Goal: Task Accomplishment & Management: Complete application form

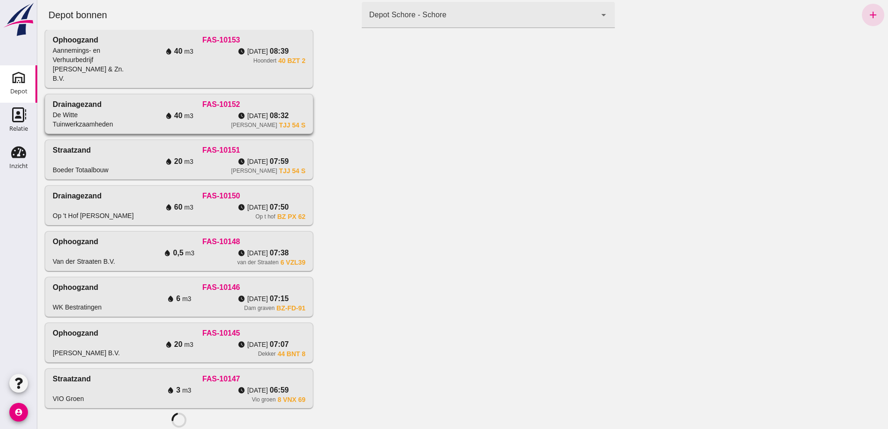
scroll to position [233, 0]
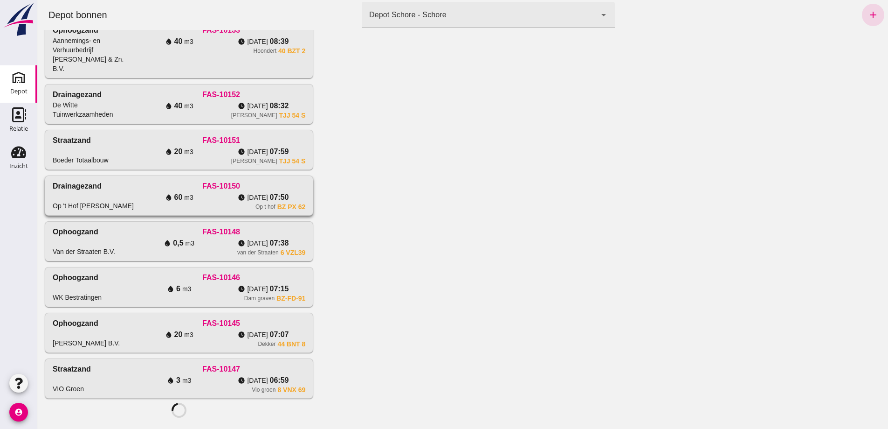
click div "FAS-10150"
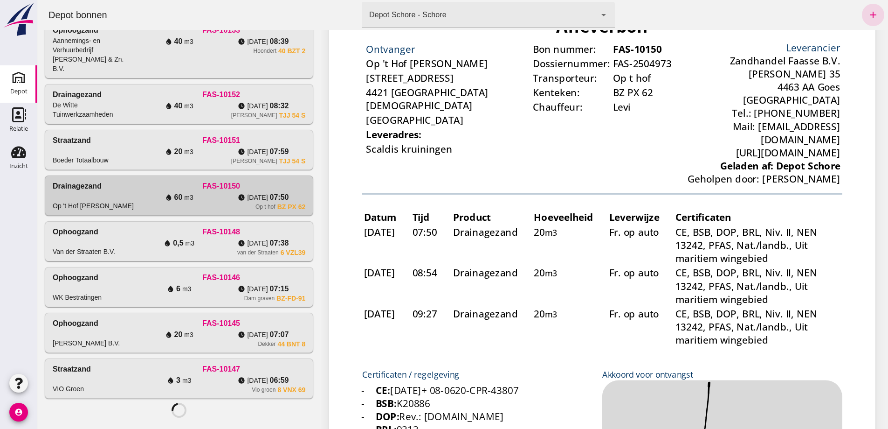
scroll to position [0, 0]
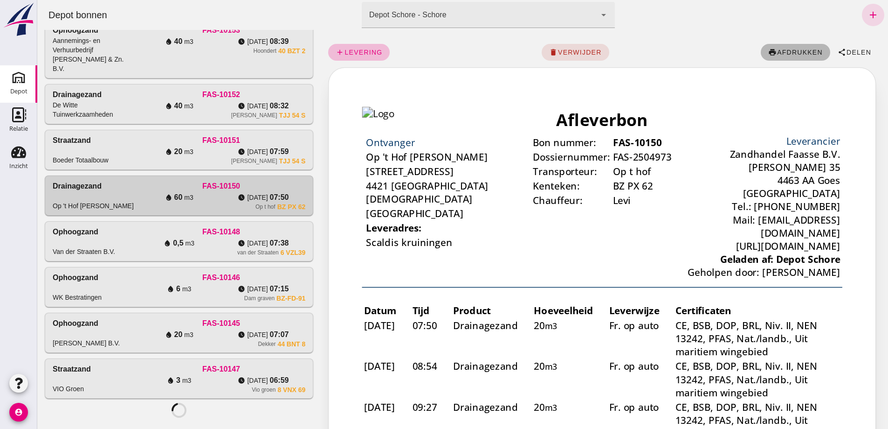
click span "afdrukken"
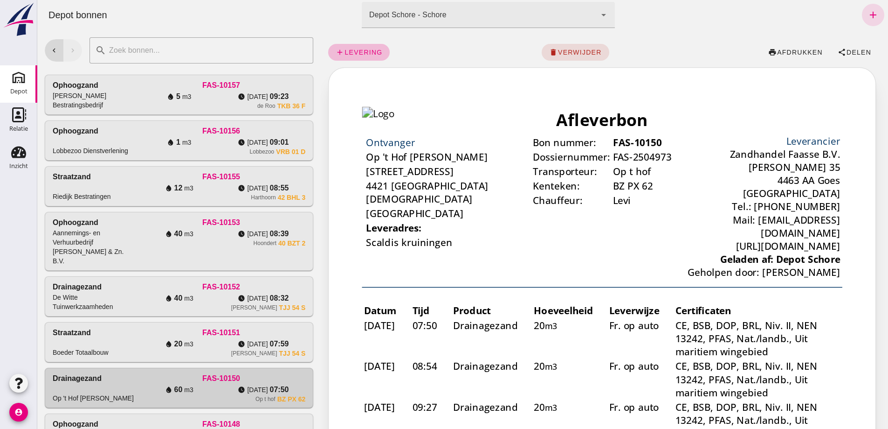
click div "add levering delete verwijder print afdrukken share Delen"
click at [868, 10] on icon "add" at bounding box center [873, 14] width 11 height 11
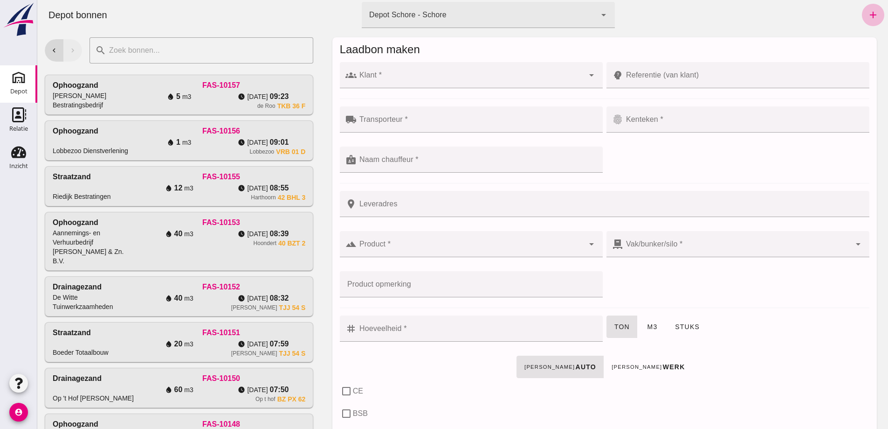
click div
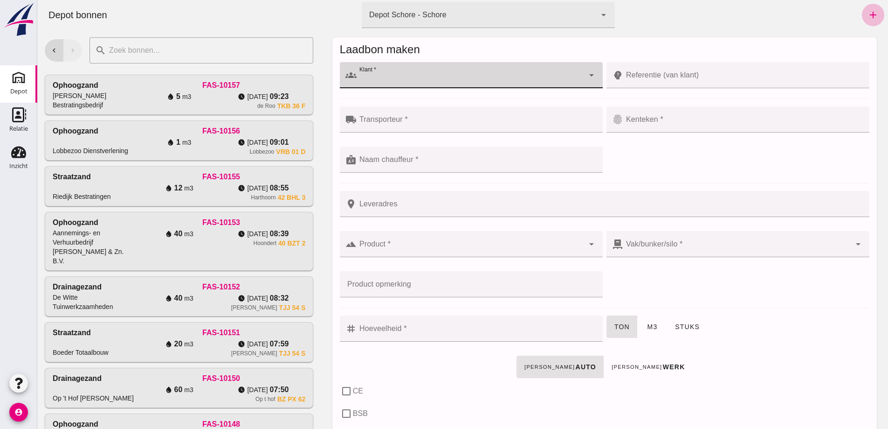
type input "o"
click at [398, 107] on div "Loonbedrijf Op 't Hof" at bounding box center [474, 102] width 233 height 11
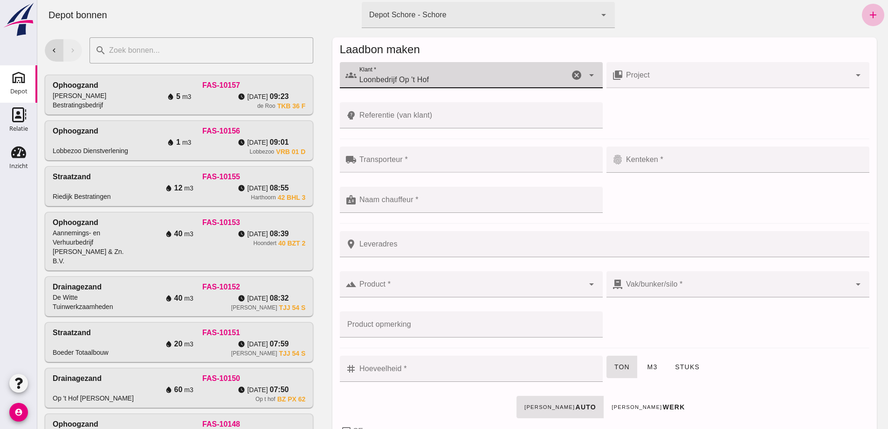
type input "Loonbedrijf Op 't Hof"
click input "Referentie (van klant)"
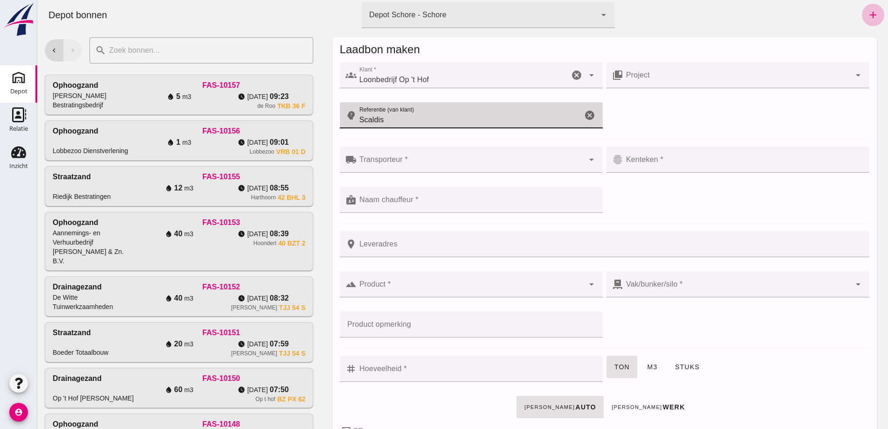
type input "Scaldis"
click div
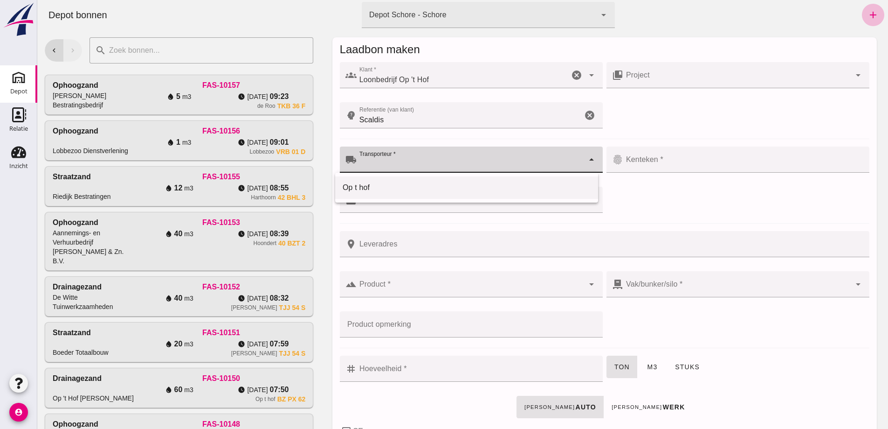
click at [362, 186] on div "Op t hof" at bounding box center [467, 187] width 248 height 11
type input "Op t hof"
click input "Kenteken *"
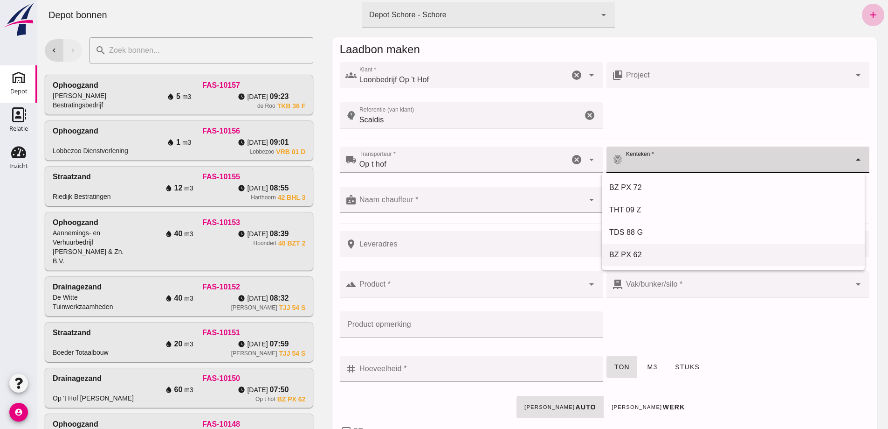
click at [621, 252] on div "BZ PX 62" at bounding box center [733, 254] width 248 height 11
type input "BZ PX 62"
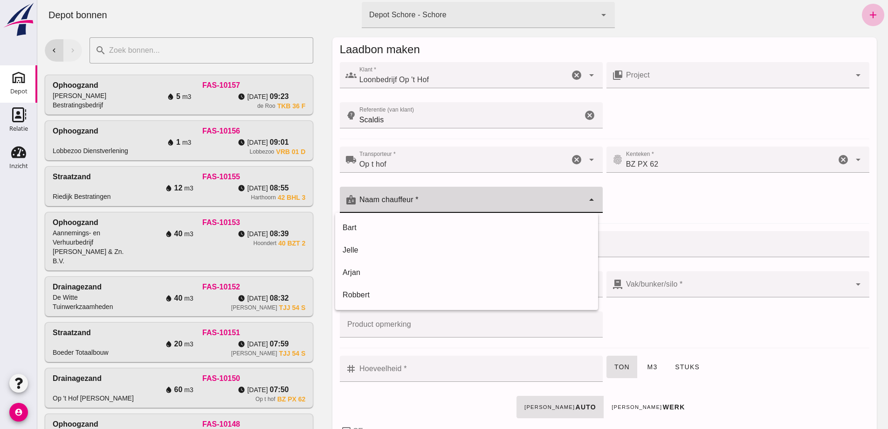
click div
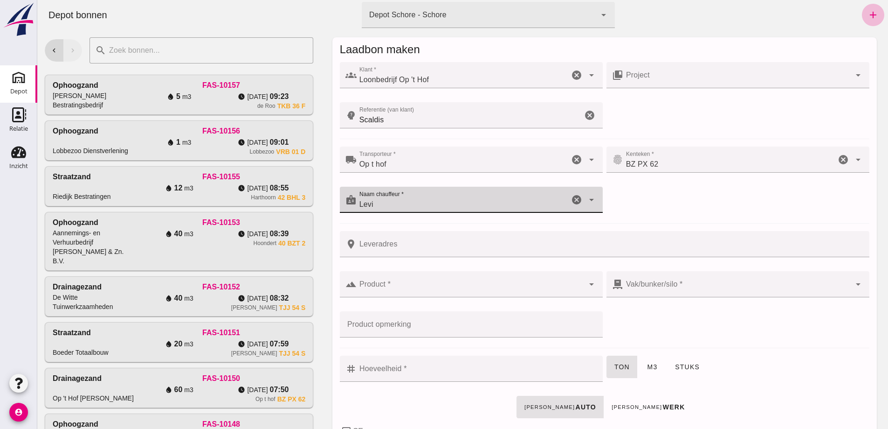
type input "Levi"
click input "Leveradres"
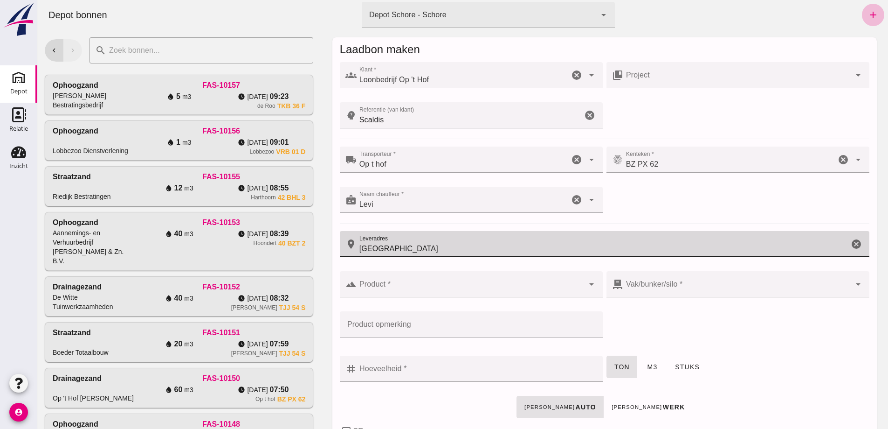
type input "[GEOGRAPHIC_DATA]"
click input "Product *"
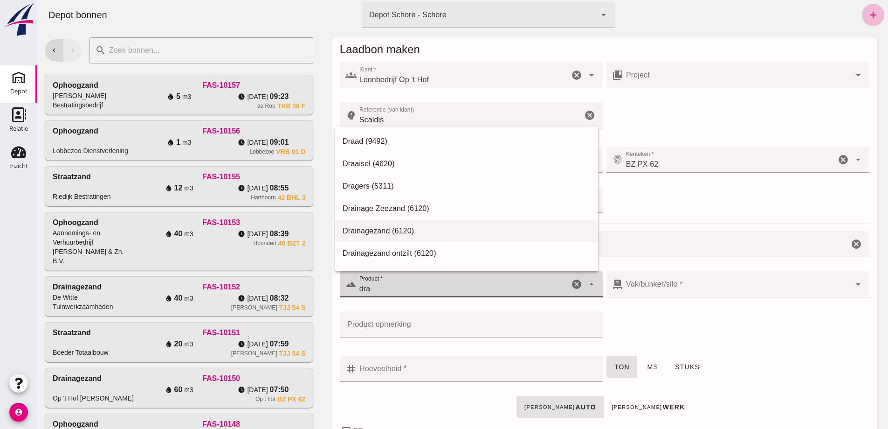
click at [385, 227] on div "Drainagezand (6120)" at bounding box center [467, 230] width 248 height 11
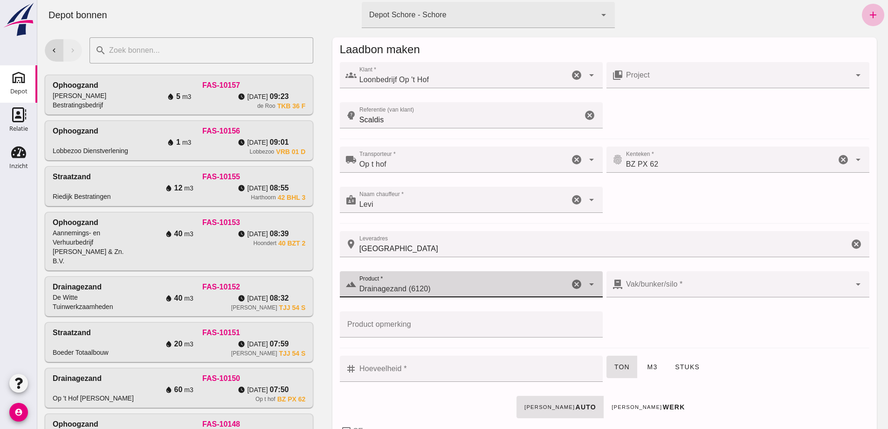
type input "Drainagezand (6120)"
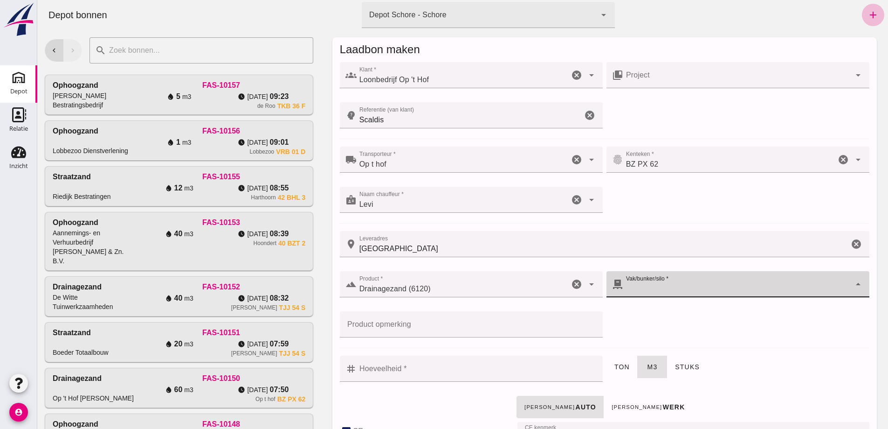
click div
type input "280"
checkbox input "true"
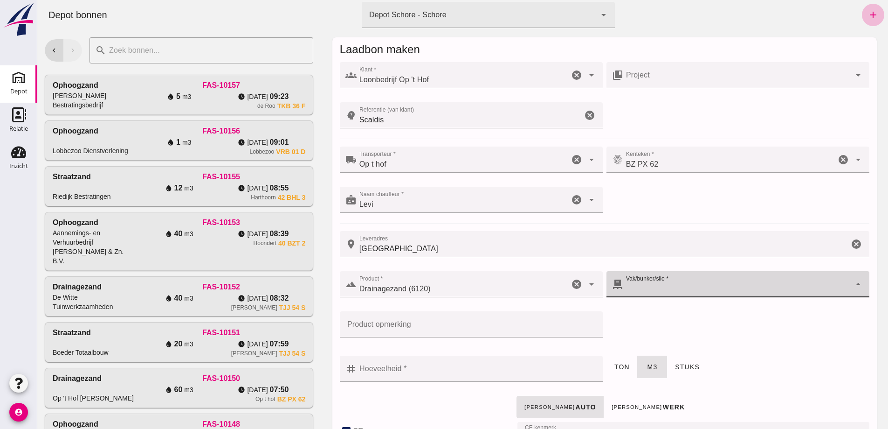
checkbox input "true"
type input "40"
checkbox input "true"
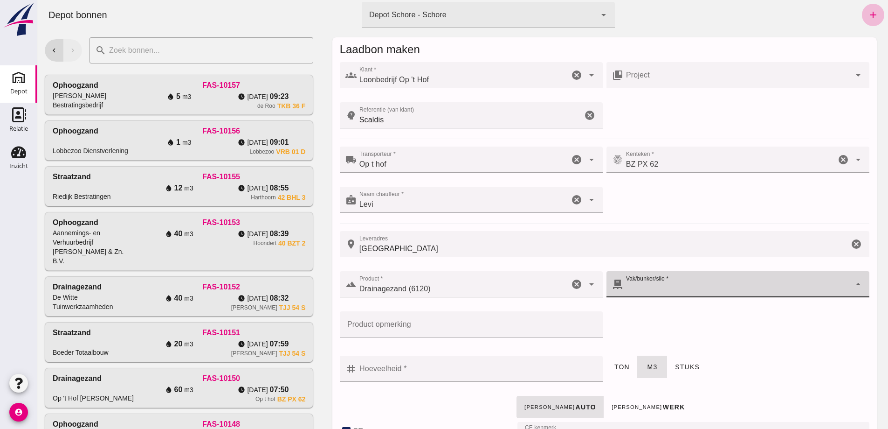
checkbox input "true"
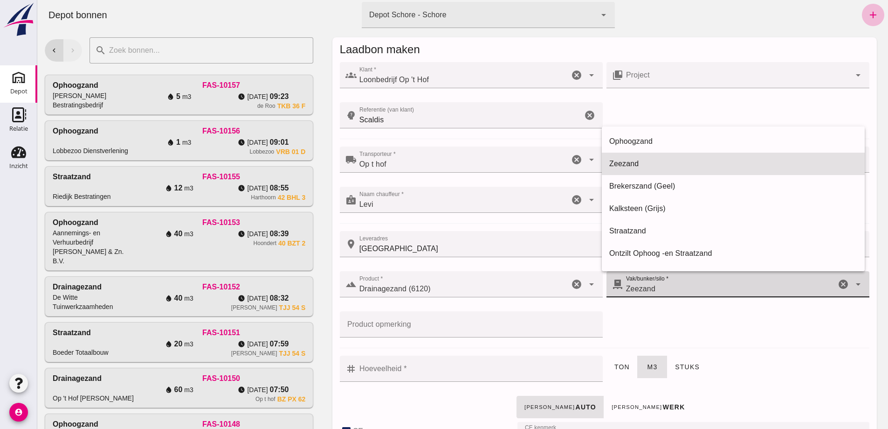
click at [642, 290] on span "Zeezand" at bounding box center [640, 288] width 29 height 11
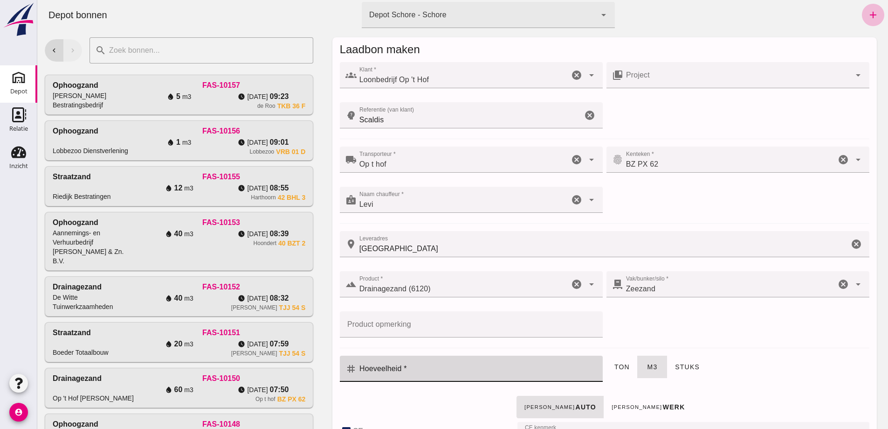
click input "Hoeveelheid *"
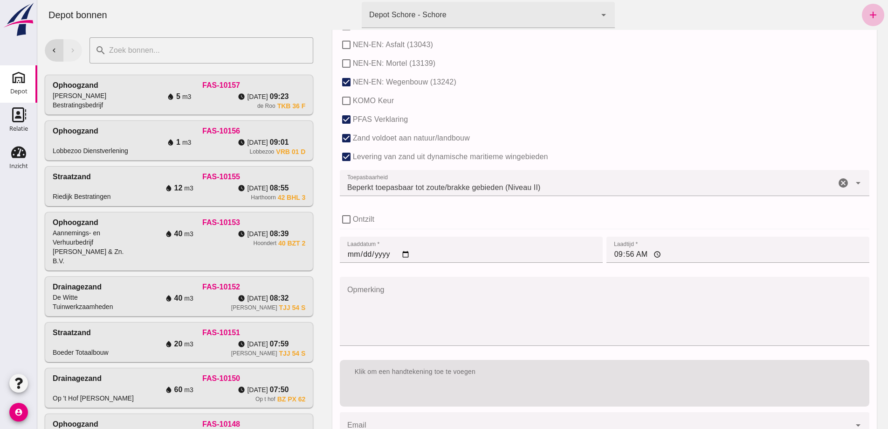
scroll to position [616, 0]
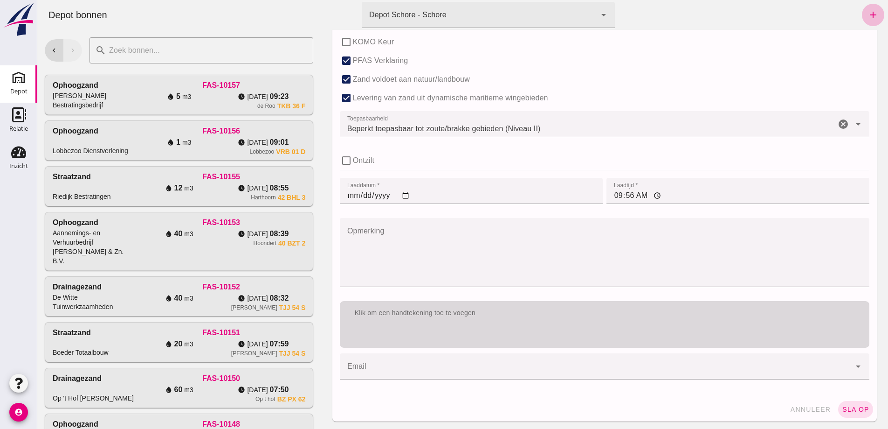
type input "20"
click at [407, 334] on div "Klik om een handtekening toe te voegen" at bounding box center [605, 324] width 530 height 47
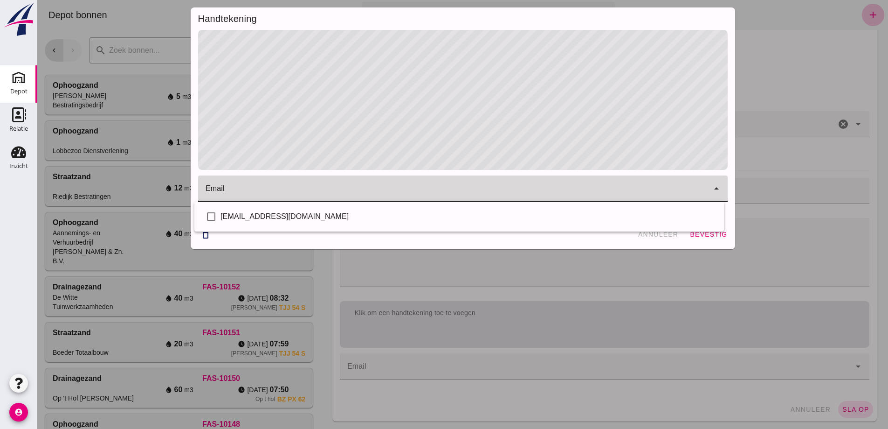
click div
click at [273, 216] on div "[EMAIL_ADDRESS][DOMAIN_NAME]" at bounding box center [469, 216] width 496 height 11
checkbox input "true"
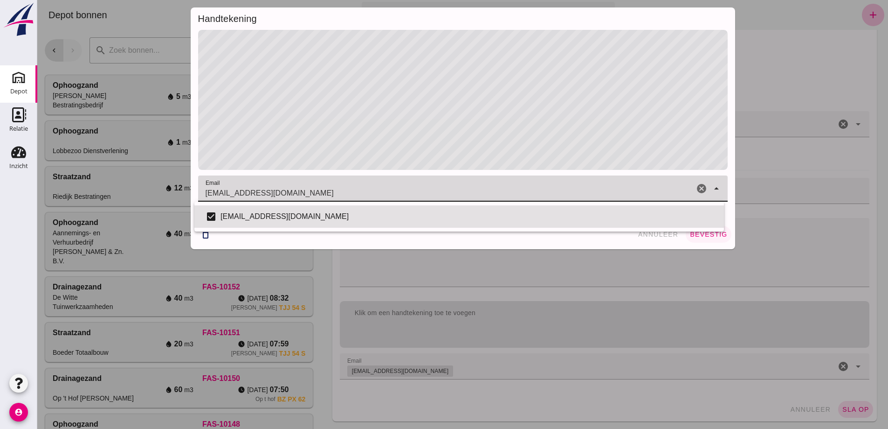
click span "bevestig"
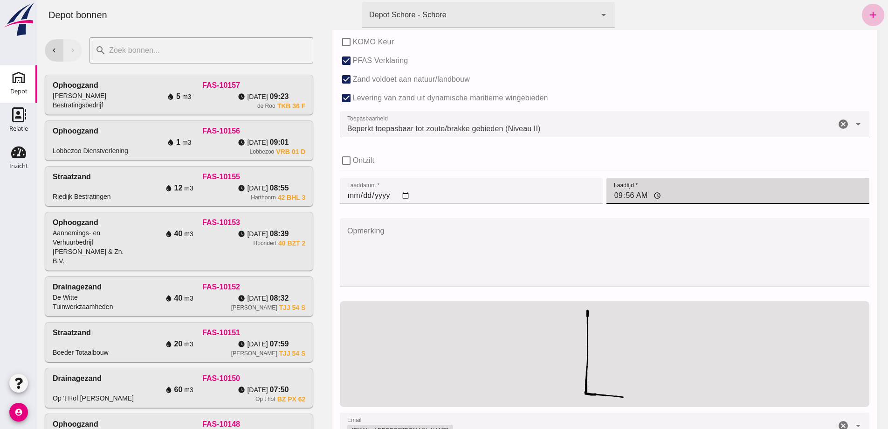
click input "09:56"
type input "07:50"
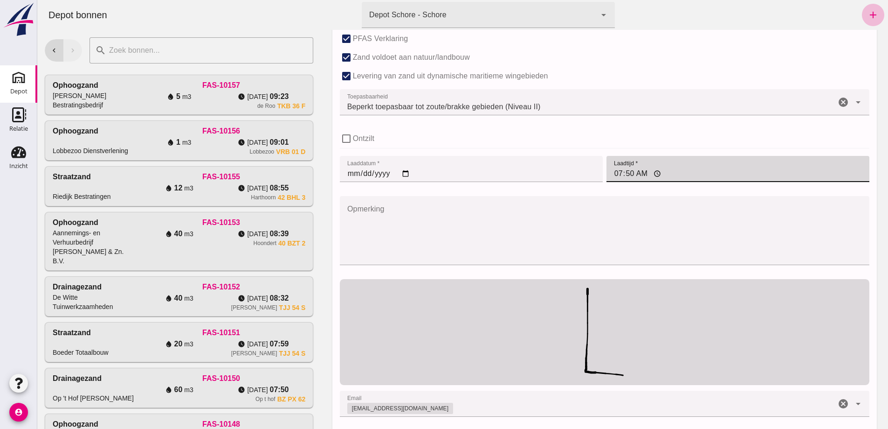
scroll to position [676, 0]
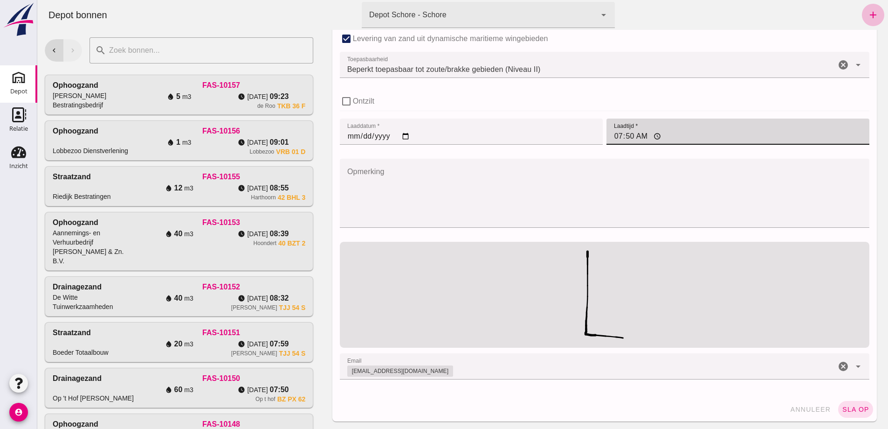
click span "sla op"
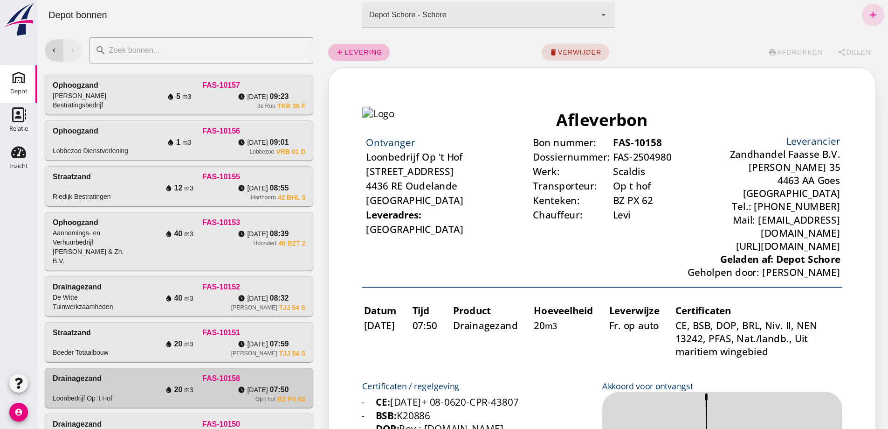
scroll to position [0, 0]
click span "levering"
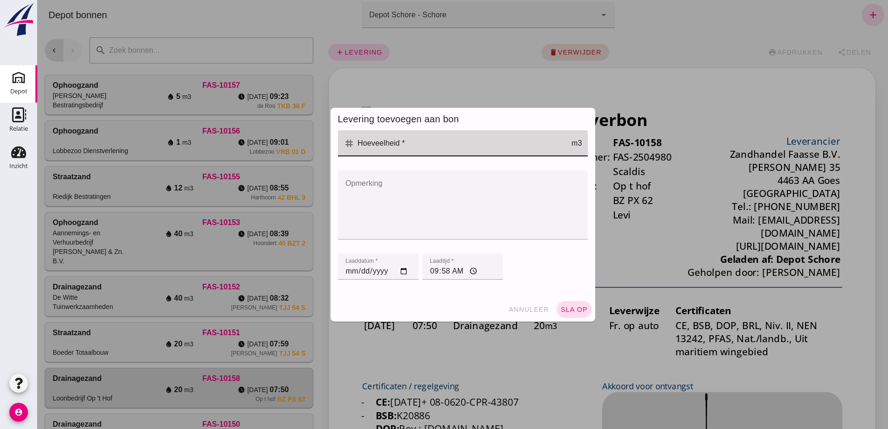
click input "Hoeveelheid *"
type input "20"
click input "09:58"
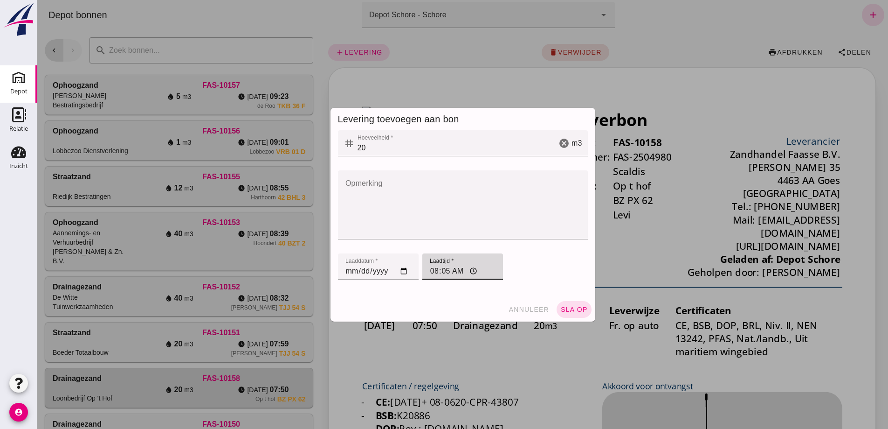
type input "08:54"
click span "sla op"
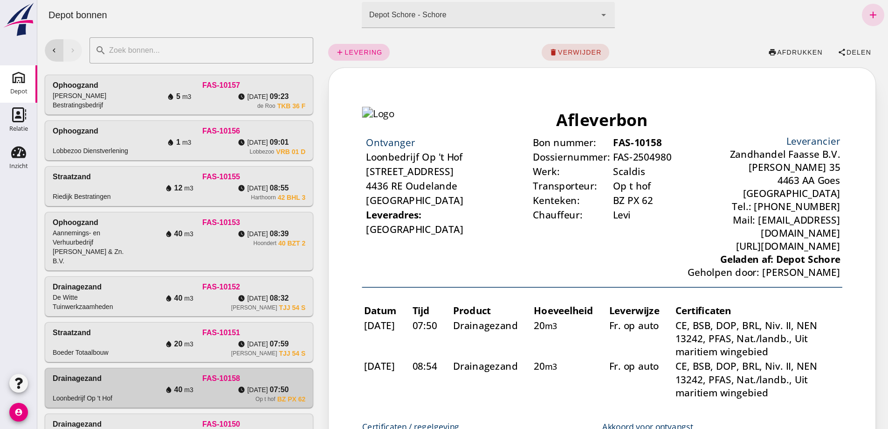
click span "levering"
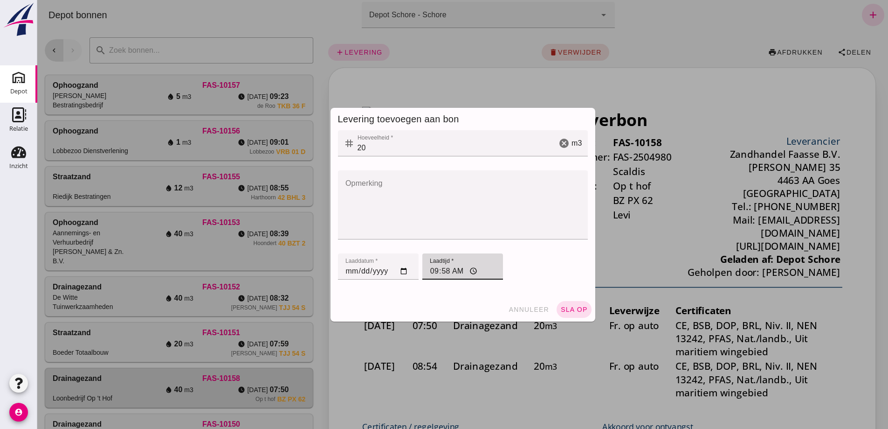
click input "09:58"
type input "09:27"
click span "sla op"
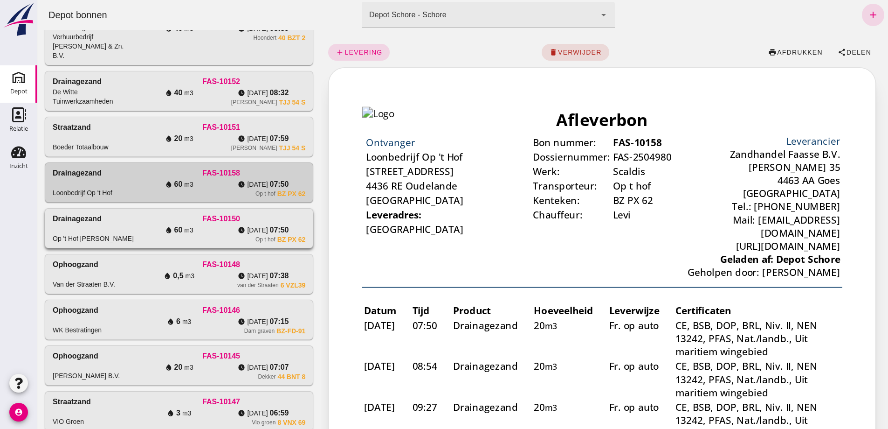
scroll to position [280, 0]
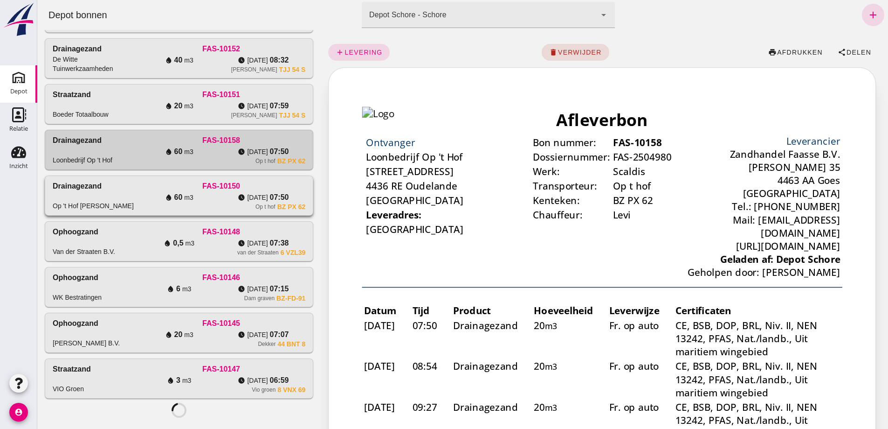
click at [137, 210] on div "Drainagezand Op 't Hof J." at bounding box center [95, 195] width 84 height 30
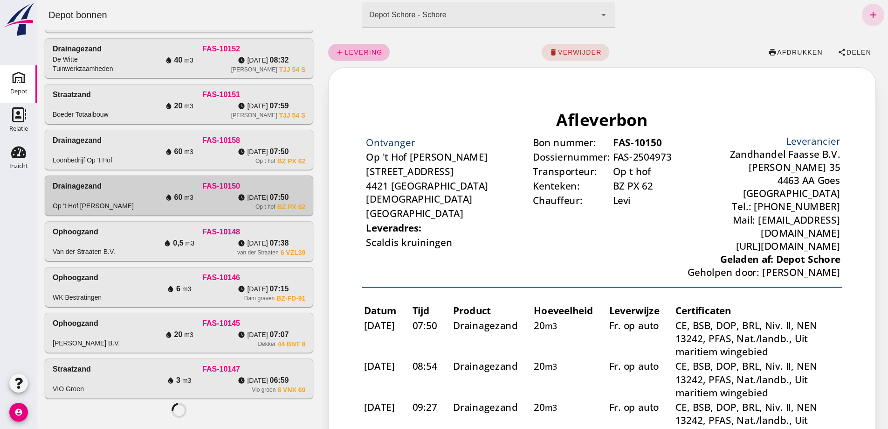
scroll to position [0, 0]
click span "verwijder"
click span "bevestig"
